Goal: Connect with others: Participate in discussion

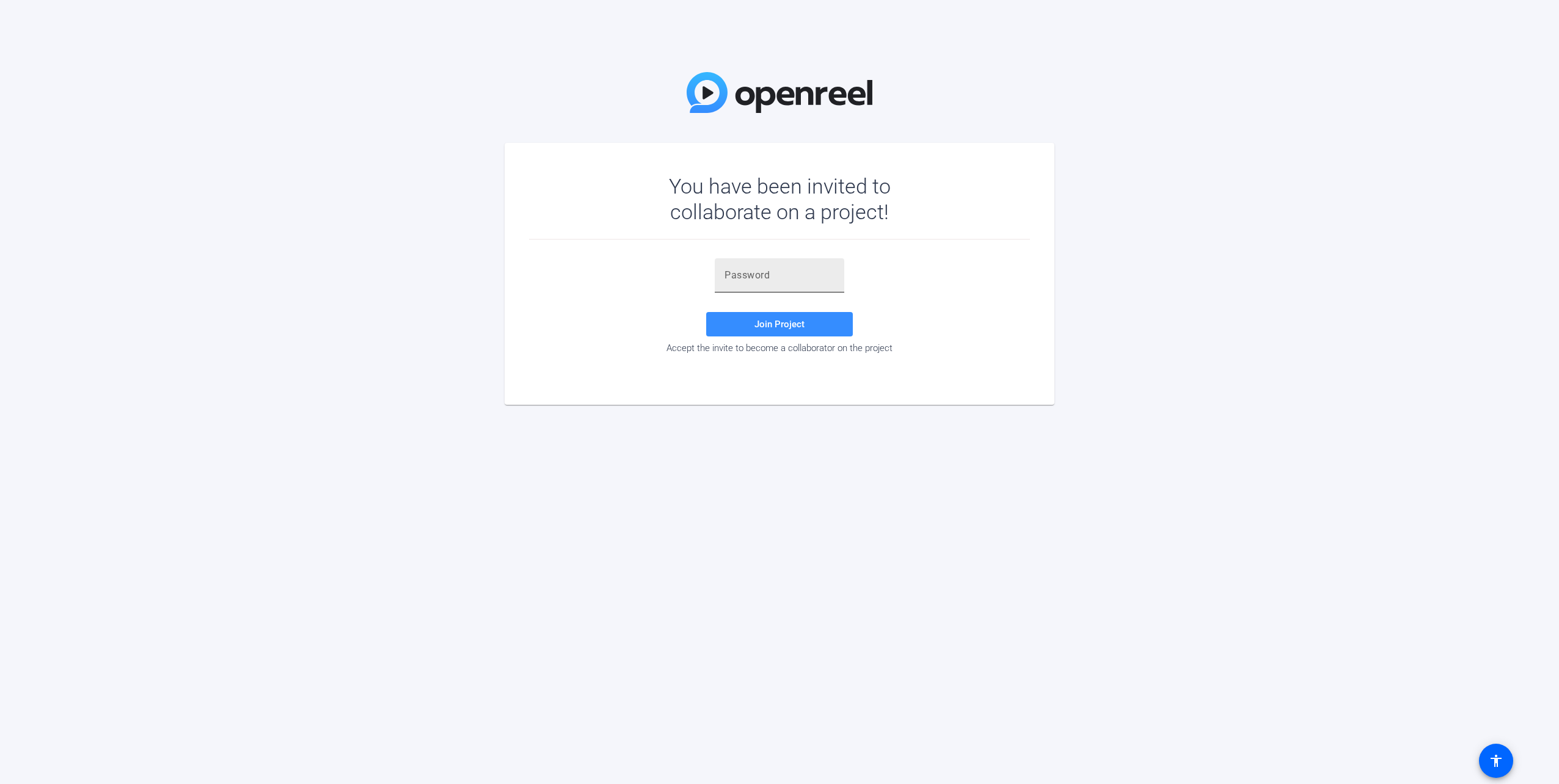
click at [815, 276] on input "text" at bounding box center [779, 275] width 110 height 15
paste input "ft!IWu"
type input "ft!IWu"
click at [794, 316] on span at bounding box center [780, 324] width 147 height 29
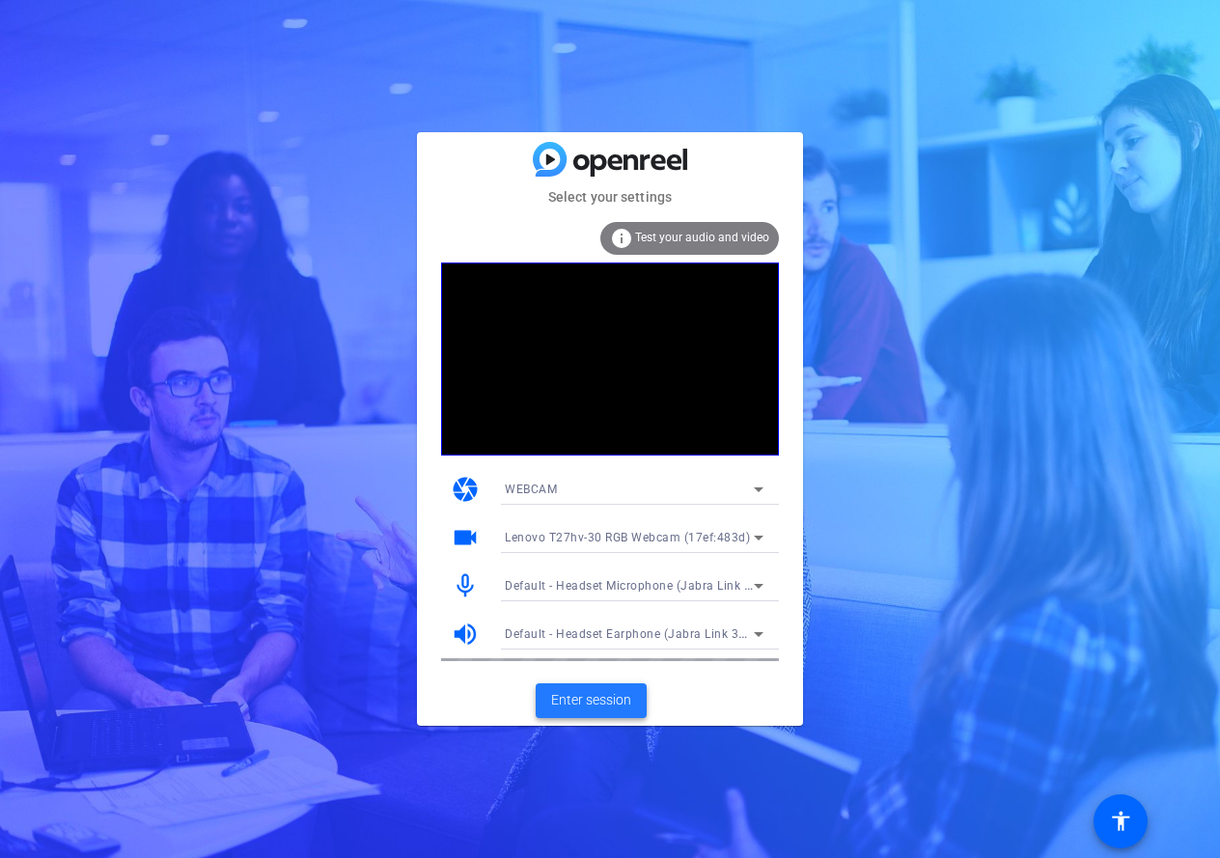
click at [567, 706] on span "Enter session" at bounding box center [591, 700] width 80 height 20
